Goal: Task Accomplishment & Management: Manage account settings

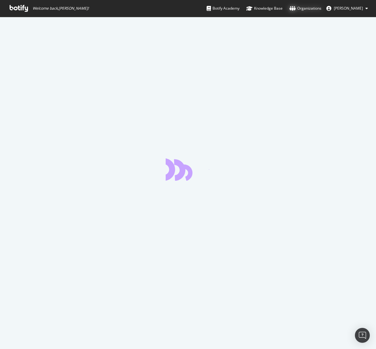
click at [307, 9] on div "Organizations" at bounding box center [306, 8] width 32 height 6
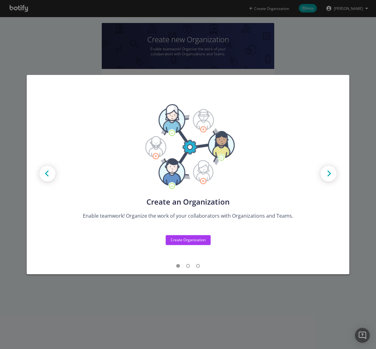
click at [320, 45] on div "Create new Projects for your Teams Create the exact model that matches your Org…" at bounding box center [188, 174] width 376 height 349
